Goal: Task Accomplishment & Management: Complete application form

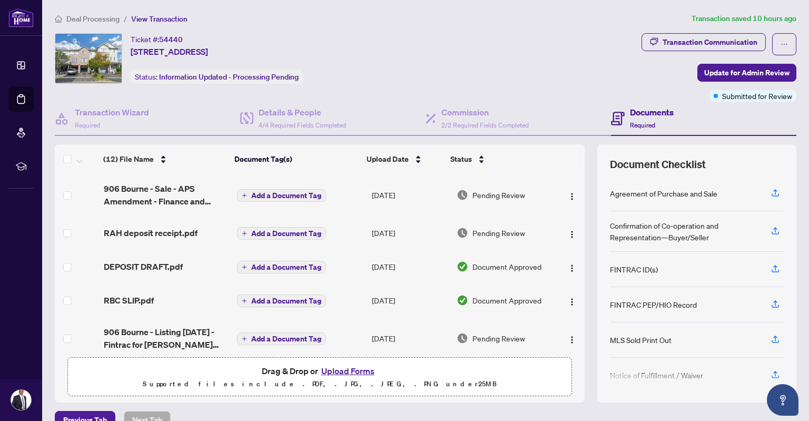
click at [345, 366] on button "Upload Forms" at bounding box center [347, 371] width 59 height 14
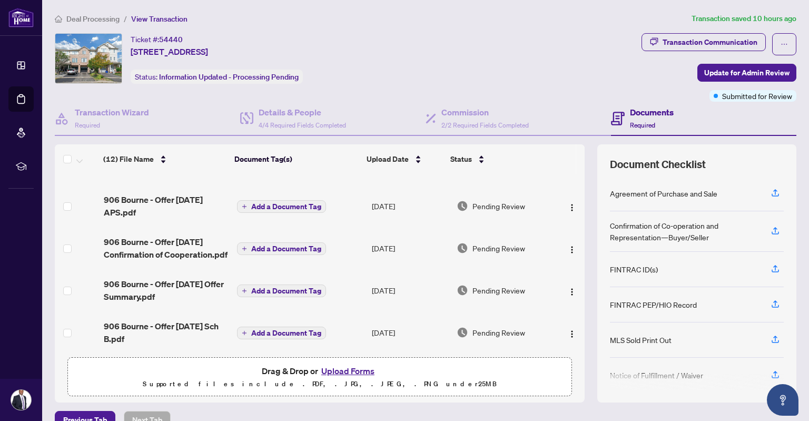
scroll to position [305, 0]
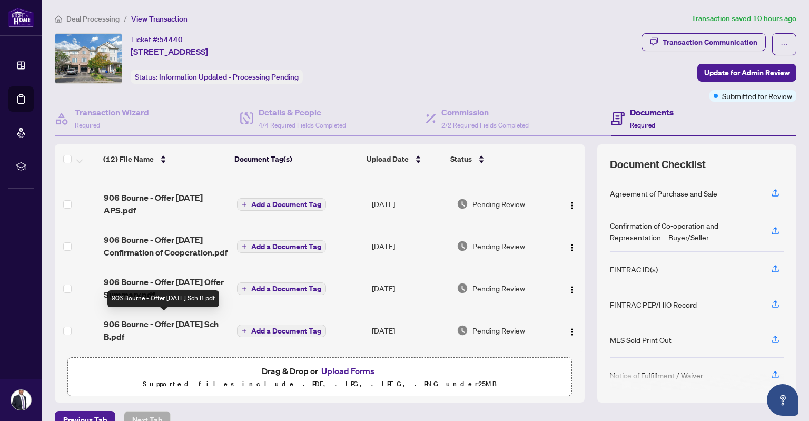
click at [156, 320] on span "906 Bourne - Offer [DATE] Sch B.pdf" at bounding box center [166, 329] width 125 height 25
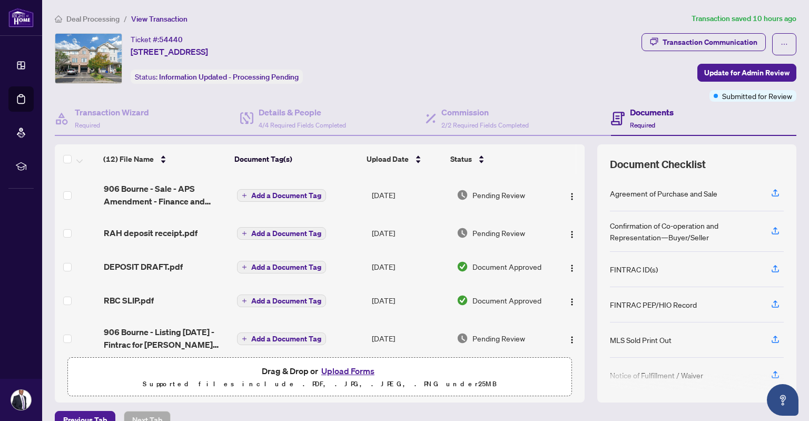
drag, startPoint x: 577, startPoint y: 195, endPoint x: 580, endPoint y: 218, distance: 23.8
click at [580, 218] on div "(12) File Name Document Tag(s) Upload Date Status (12) File Name Document Tag(s…" at bounding box center [425, 273] width 741 height 258
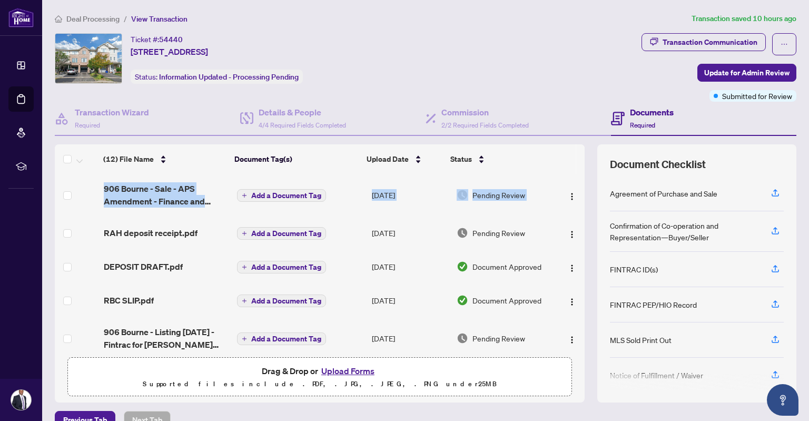
drag, startPoint x: 571, startPoint y: 201, endPoint x: 581, endPoint y: 284, distance: 83.2
click at [581, 284] on div "(12) File Name Document Tag(s) Upload Date Status (12) File Name Document Tag(s…" at bounding box center [425, 273] width 741 height 258
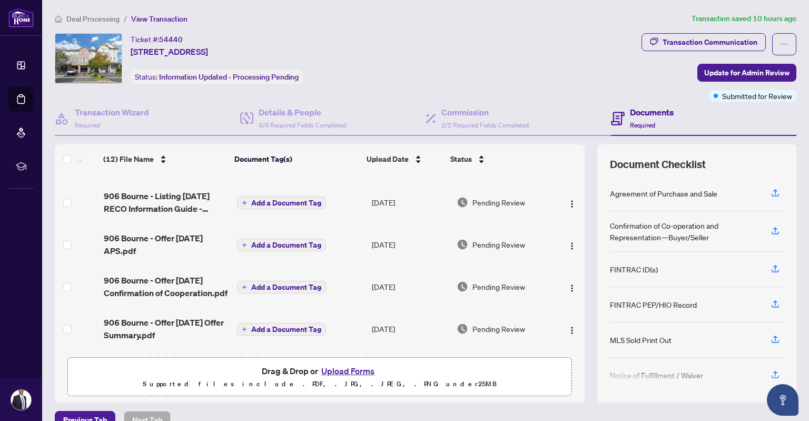
scroll to position [253, 0]
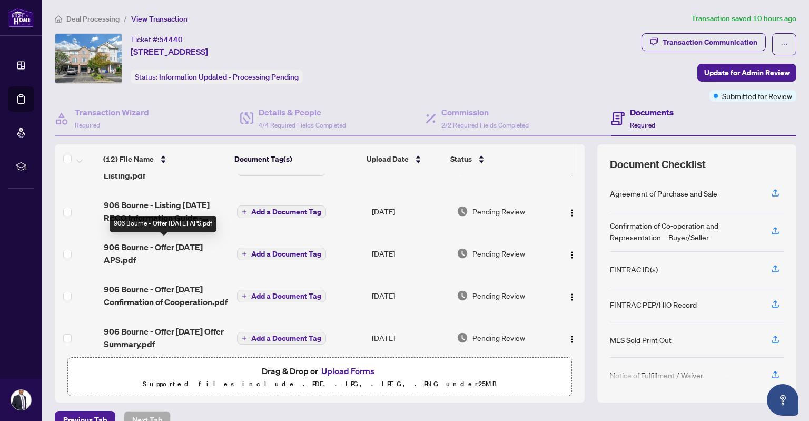
click at [132, 251] on span "906 Bourne - Offer [DATE] APS.pdf" at bounding box center [166, 253] width 125 height 25
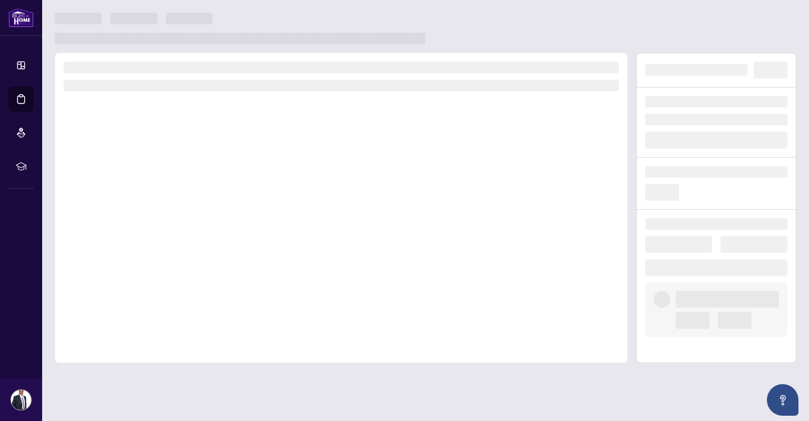
click at [132, 251] on div at bounding box center [341, 208] width 573 height 310
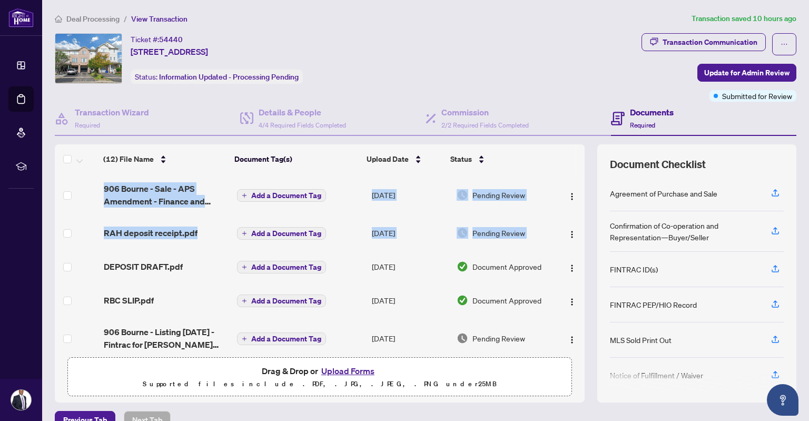
drag, startPoint x: 576, startPoint y: 189, endPoint x: 570, endPoint y: 232, distance: 43.6
click at [570, 232] on div "(12) File Name Document Tag(s) Upload Date Status (12) File Name Document Tag(s…" at bounding box center [425, 273] width 741 height 258
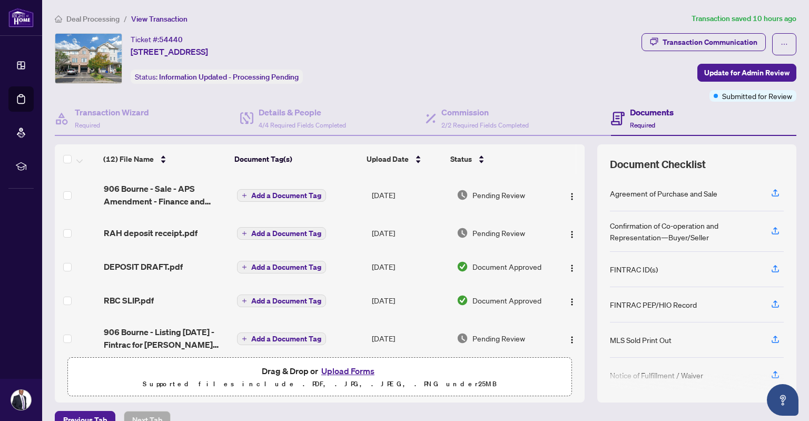
click at [565, 61] on div "Ticket #: 54440 [STREET_ADDRESS] Status: Information Updated - Processing Pendi…" at bounding box center [346, 58] width 582 height 51
drag, startPoint x: 575, startPoint y: 310, endPoint x: 596, endPoint y: 148, distance: 163.0
click at [597, 148] on div "Document Checklist Agreement of Purchase and Sale Confirmation of Co-operation …" at bounding box center [696, 273] width 199 height 258
click at [355, 368] on button "Upload Forms" at bounding box center [347, 371] width 59 height 14
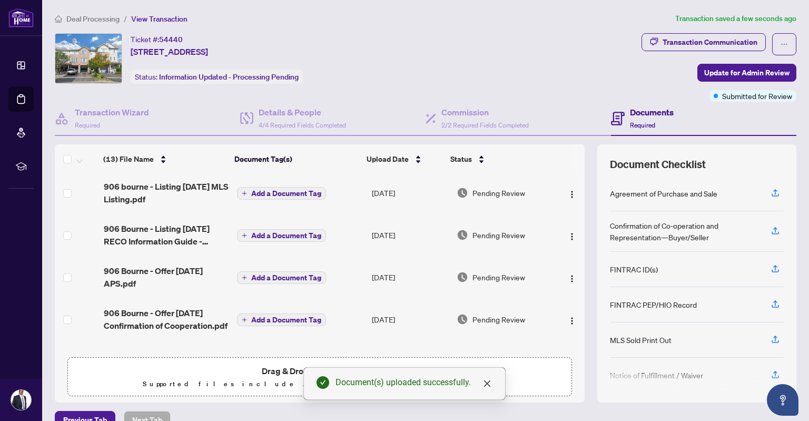
scroll to position [276, 0]
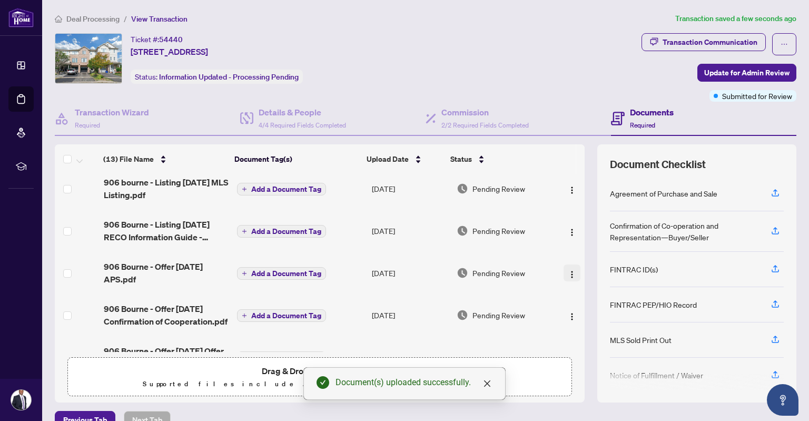
click at [566, 276] on button "button" at bounding box center [571, 272] width 17 height 17
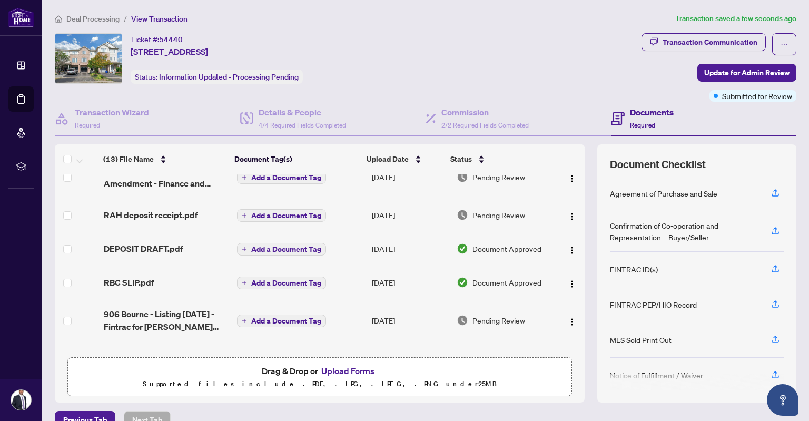
scroll to position [0, 0]
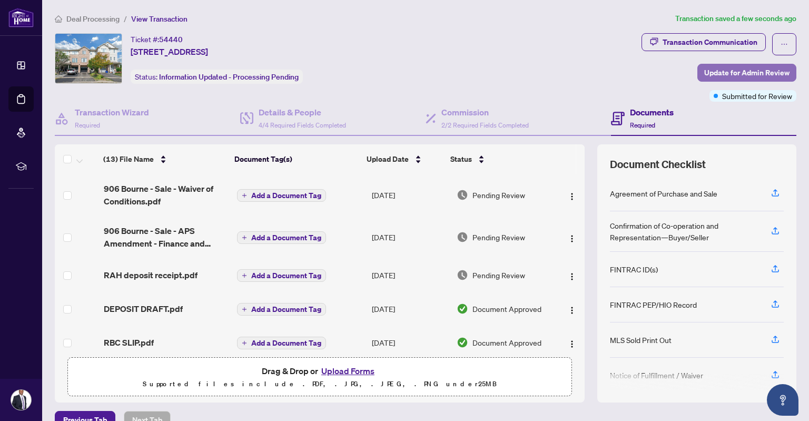
click at [720, 67] on span "Update for Admin Review" at bounding box center [746, 72] width 85 height 17
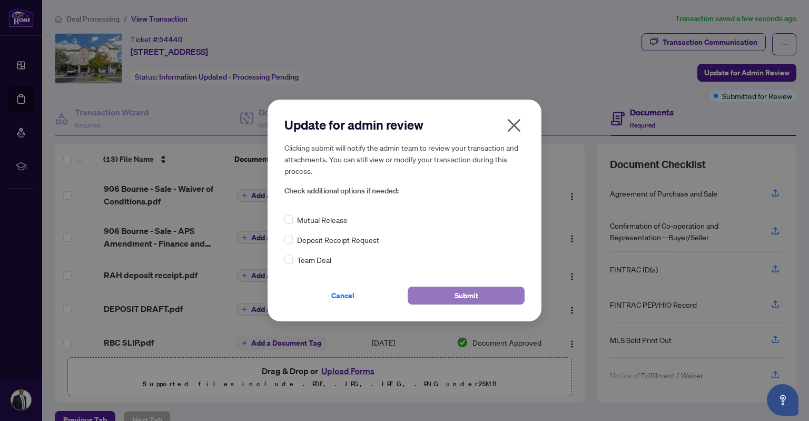
click at [455, 291] on span "Submit" at bounding box center [466, 295] width 24 height 17
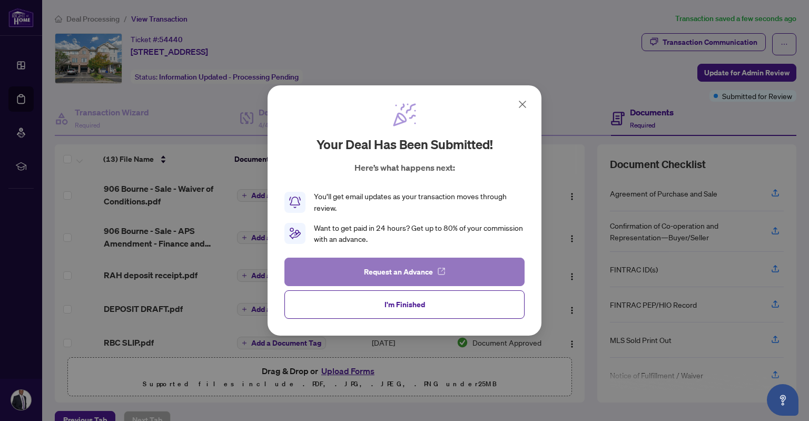
click at [400, 266] on span "Request an Advance" at bounding box center [398, 271] width 69 height 17
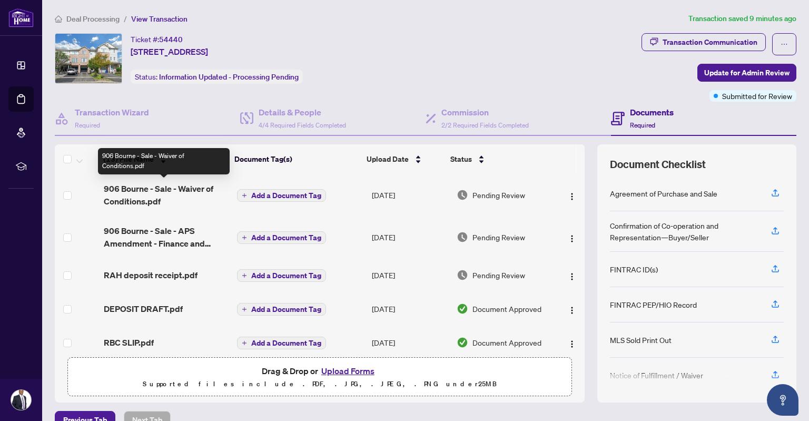
click at [179, 189] on span "906 Bourne - Sale - Waiver of Conditions.pdf" at bounding box center [166, 194] width 125 height 25
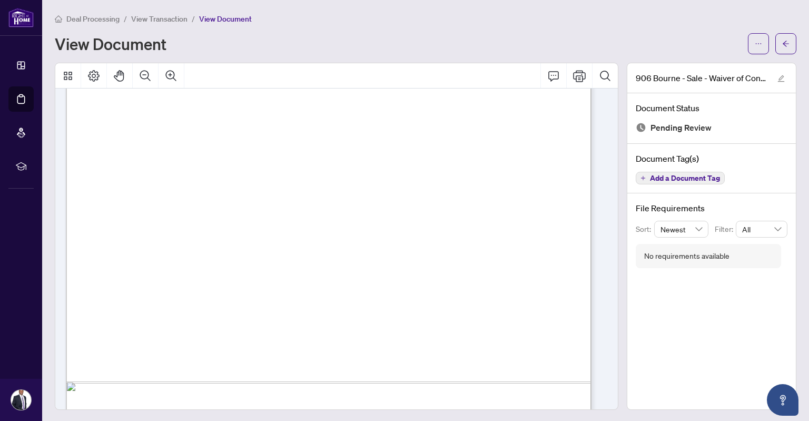
scroll to position [379, 0]
